Goal: Navigation & Orientation: Find specific page/section

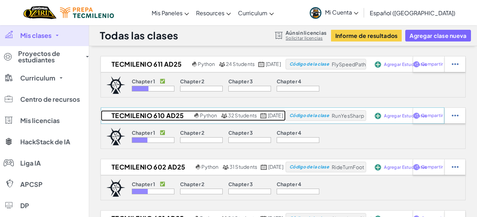
click at [130, 114] on h2 "Tecmilenio 610 AD25" at bounding box center [147, 116] width 92 height 11
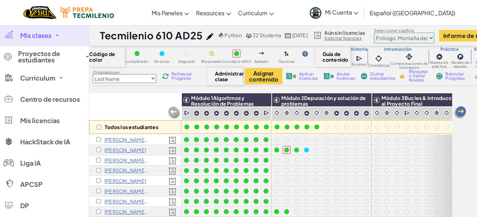
click at [37, 36] on span "Mis clases" at bounding box center [35, 35] width 31 height 6
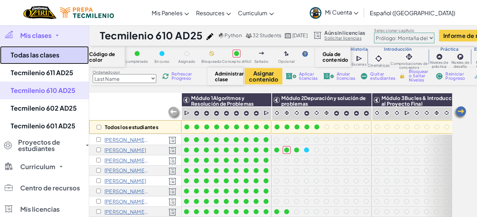
click at [35, 56] on link "Todas las clases" at bounding box center [44, 55] width 89 height 18
